Goal: Information Seeking & Learning: Understand process/instructions

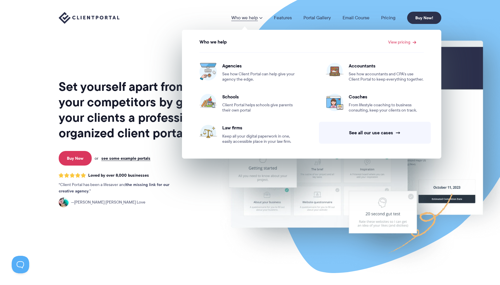
click at [261, 19] on span at bounding box center [261, 17] width 4 height 5
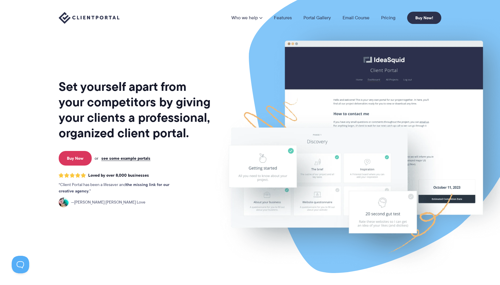
click at [261, 19] on span at bounding box center [261, 17] width 4 height 5
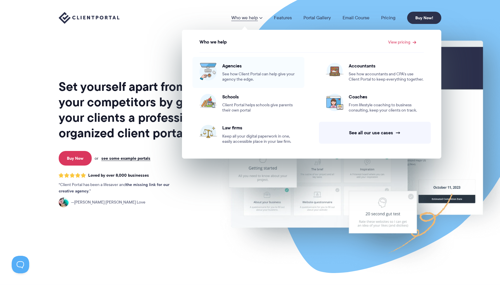
click at [232, 69] on div "Agencies See how Client Portal can help give your agency the edge." at bounding box center [259, 72] width 75 height 19
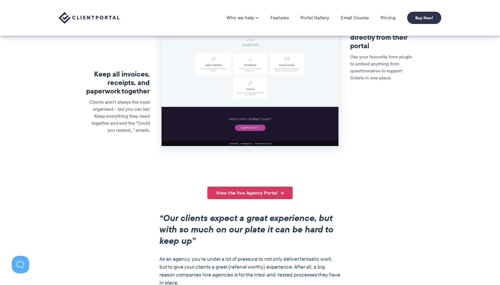
scroll to position [285, 0]
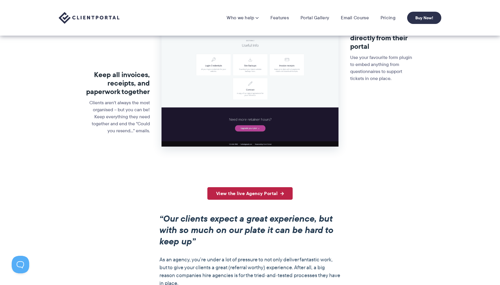
click at [270, 193] on link "View the live Agency Portal" at bounding box center [250, 193] width 86 height 13
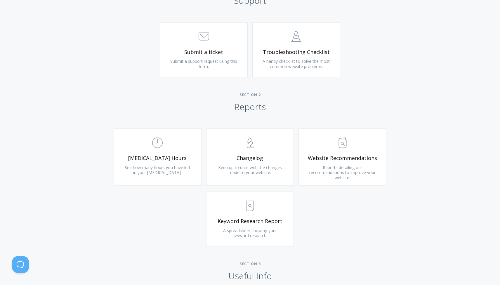
scroll to position [309, 0]
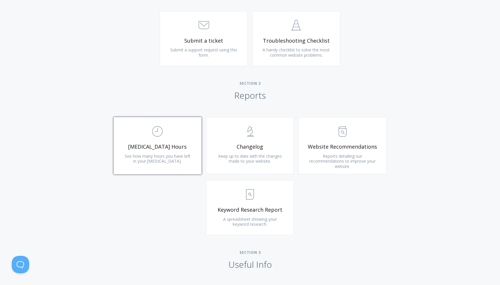
click at [161, 158] on span "See how many hours you have left in your [MEDICAL_DATA]." at bounding box center [158, 158] width 66 height 11
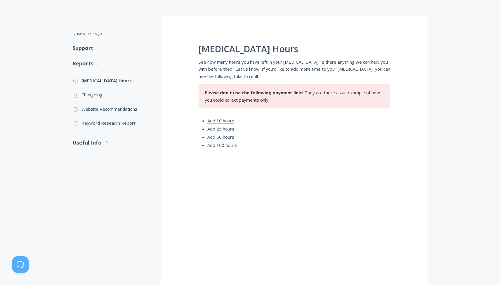
scroll to position [90, 0]
click at [227, 123] on link "Add 10 hours" at bounding box center [220, 122] width 27 height 6
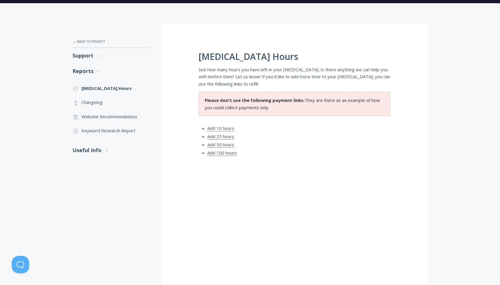
scroll to position [0, 0]
